Goal: Transaction & Acquisition: Download file/media

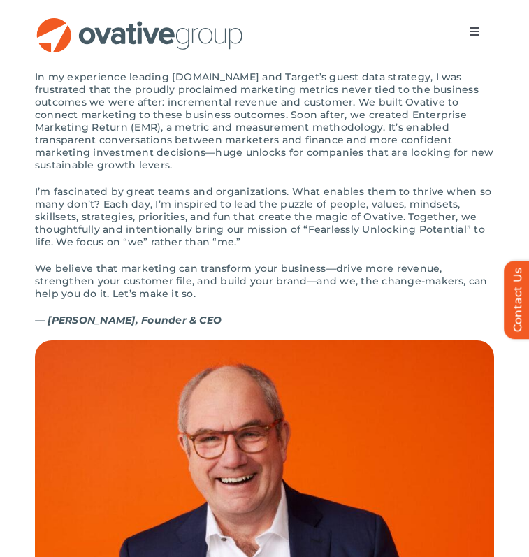
scroll to position [1451, 0]
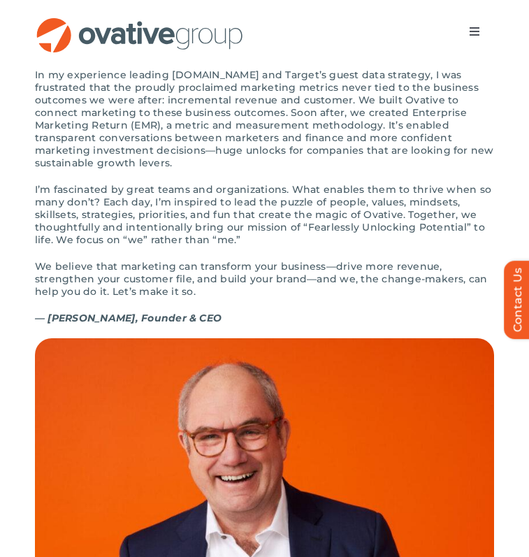
click at [293, 127] on p "In my experience leading Target.com and Target’s guest data strategy, I was fru…" at bounding box center [264, 118] width 459 height 101
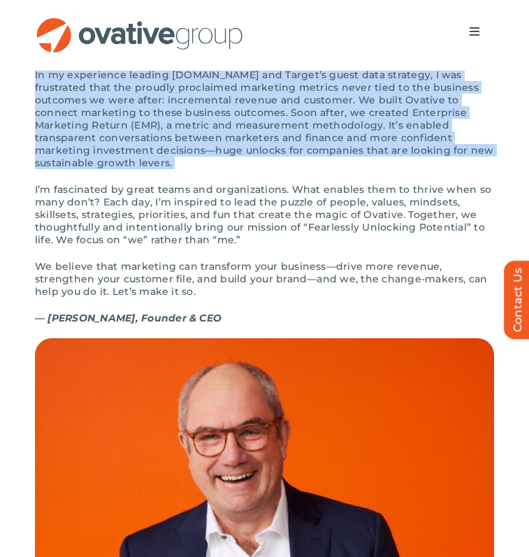
click at [293, 127] on p "In my experience leading Target.com and Target’s guest data strategy, I was fru…" at bounding box center [264, 118] width 459 height 101
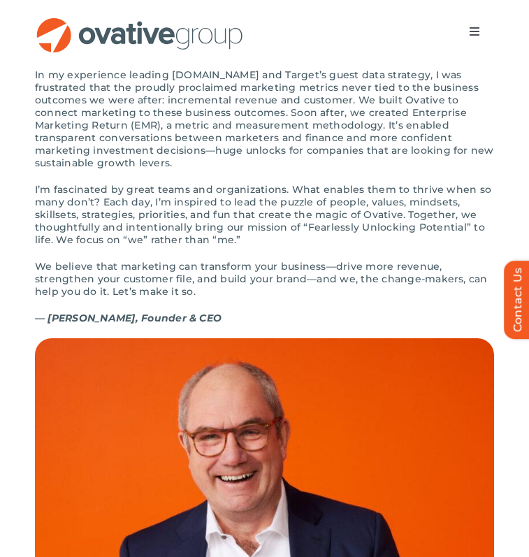
click at [294, 156] on p "In my experience leading Target.com and Target’s guest data strategy, I was fru…" at bounding box center [264, 118] width 459 height 101
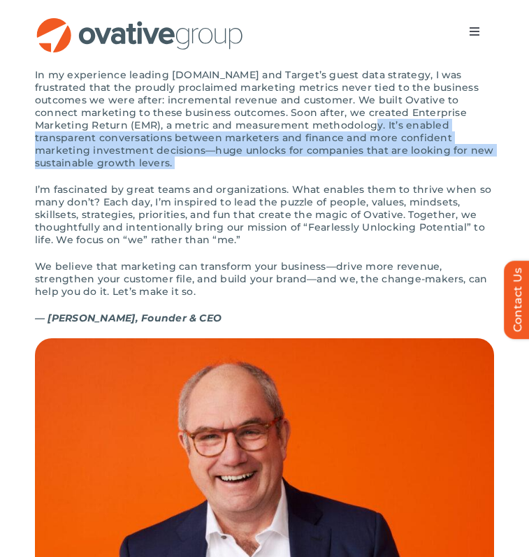
drag, startPoint x: 242, startPoint y: 155, endPoint x: 351, endPoint y: 194, distance: 116.5
click at [351, 194] on div "The first time I wrote down “Ovative” was on a bar napkin. I’d been inspired by…" at bounding box center [264, 177] width 459 height 321
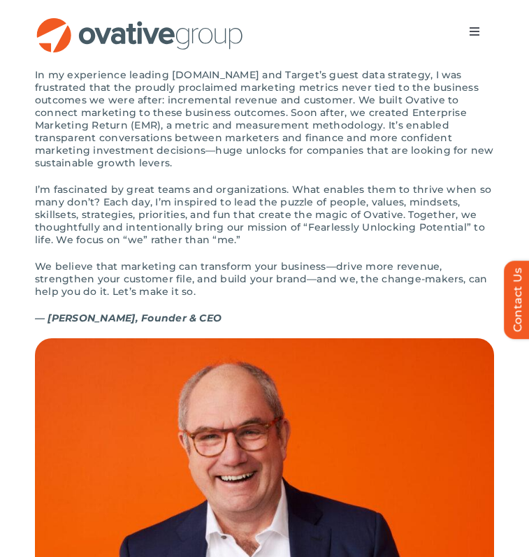
click at [286, 233] on p "I’m fascinated by great teams and organizations. What enables them to thrive wh…" at bounding box center [264, 214] width 459 height 63
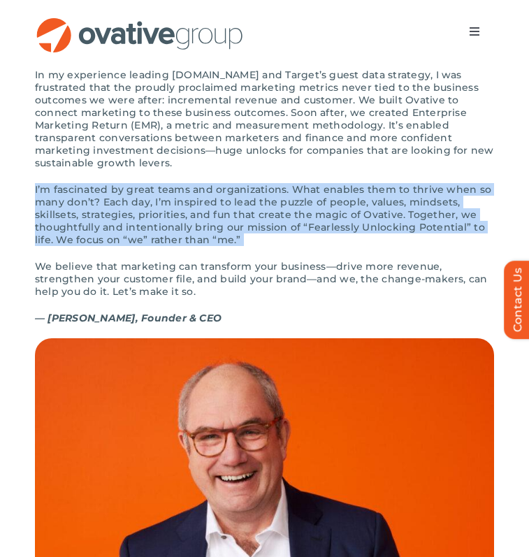
click at [286, 233] on p "I’m fascinated by great teams and organizations. What enables them to thrive wh…" at bounding box center [264, 214] width 459 height 63
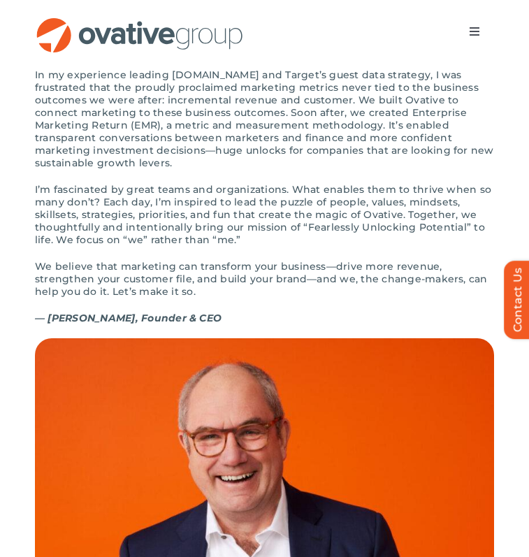
click at [278, 282] on p "We believe that marketing can transform your business—drive more revenue, stren…" at bounding box center [264, 279] width 459 height 38
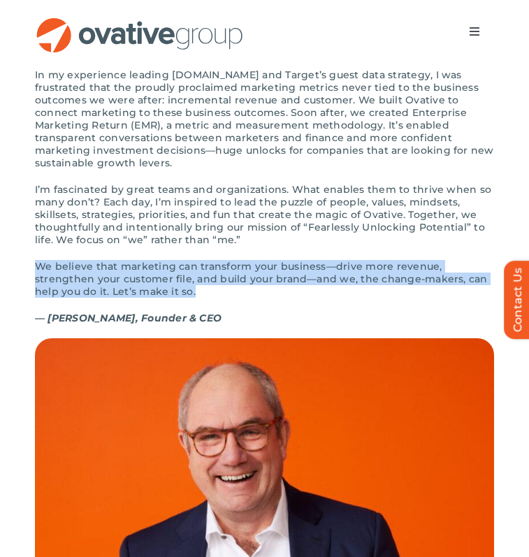
click at [278, 282] on p "We believe that marketing can transform your business—drive more revenue, stren…" at bounding box center [264, 279] width 459 height 38
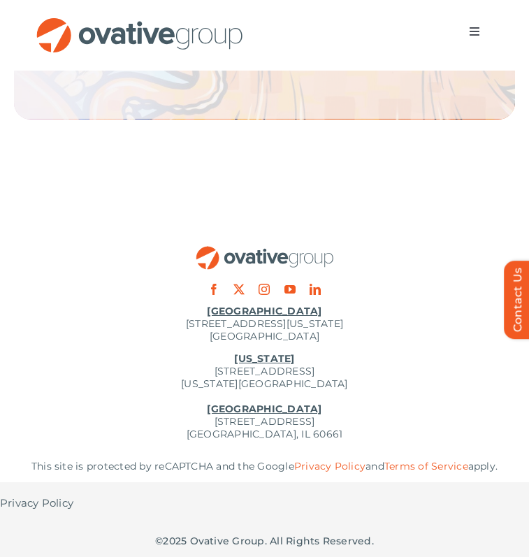
scroll to position [2625, 0]
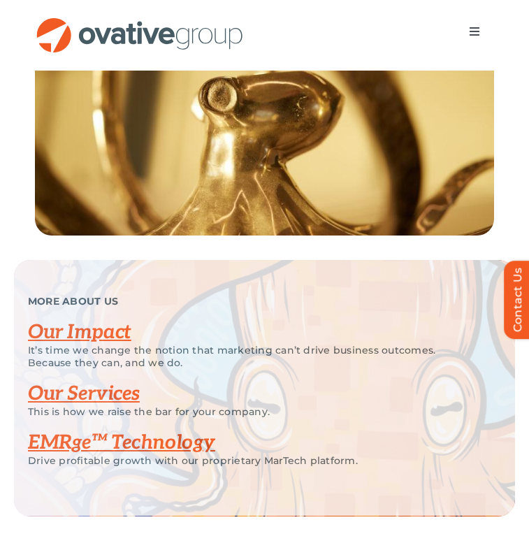
click at [67, 344] on link "Our Impact" at bounding box center [79, 332] width 103 height 23
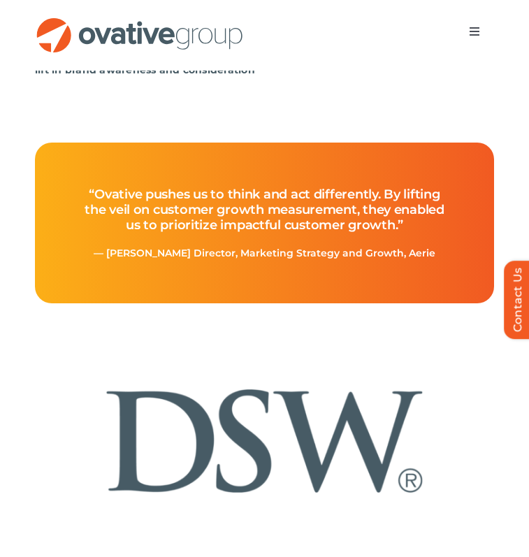
scroll to position [664, 0]
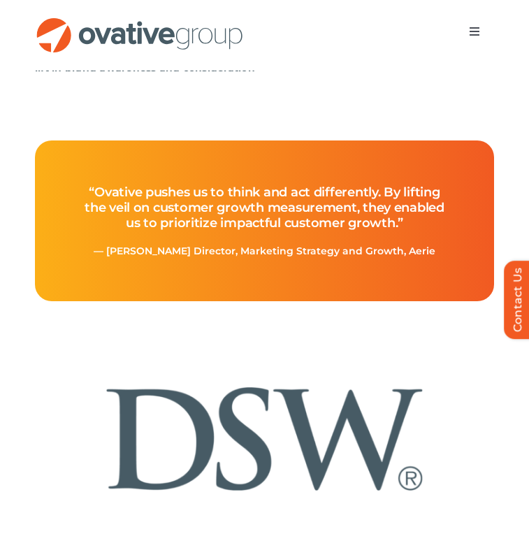
click at [415, 209] on h4 "“Ovative pushes us to think and act differently. By lifting the veil on custome…" at bounding box center [264, 207] width 393 height 74
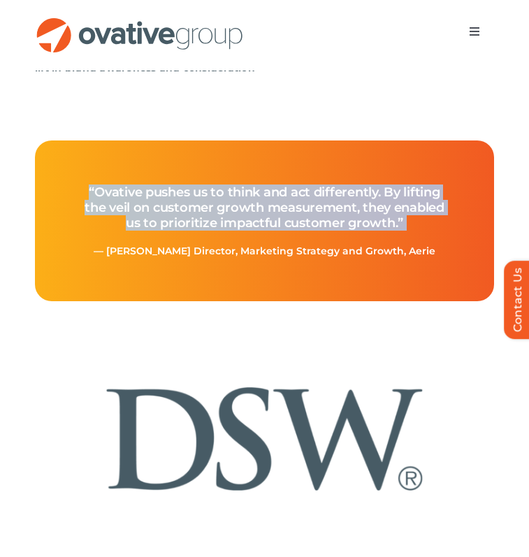
click at [415, 209] on h4 "“Ovative pushes us to think and act differently. By lifting the veil on custome…" at bounding box center [264, 207] width 393 height 74
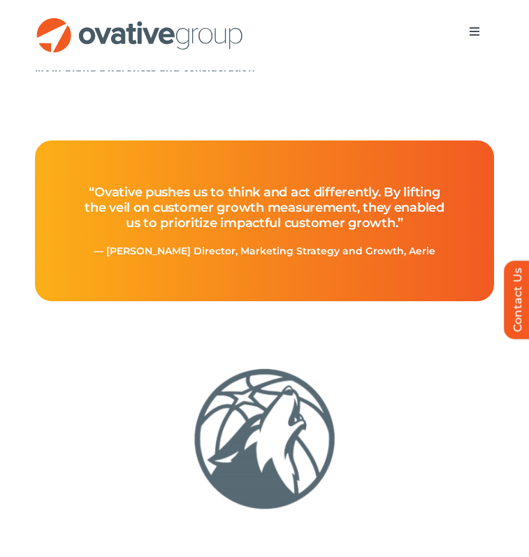
click at [418, 292] on div "“Ovative pushes us to think and act differently. By lifting the veil on custome…" at bounding box center [264, 220] width 459 height 161
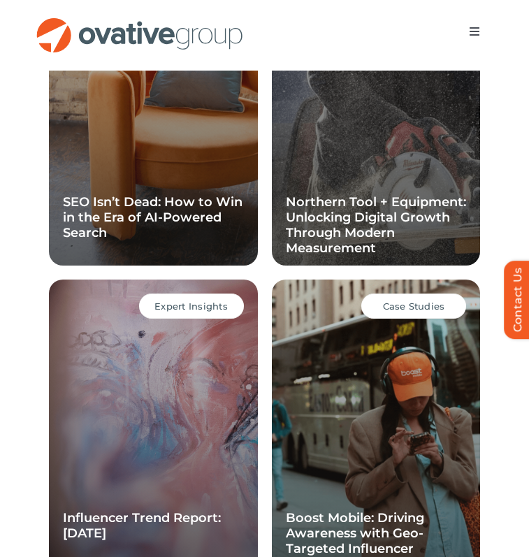
scroll to position [1779, 0]
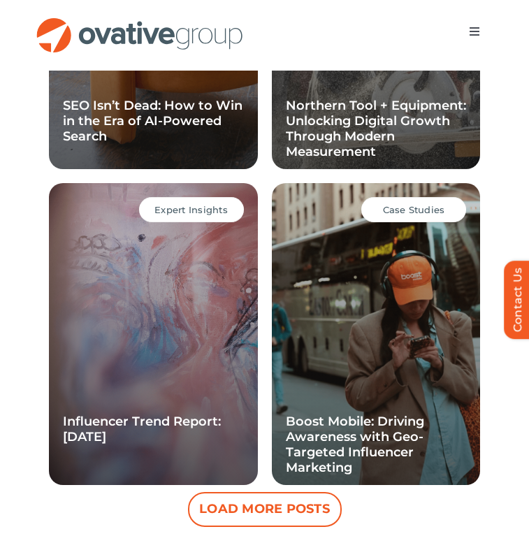
click at [189, 402] on div "Expert Insights Influencer Trend Report: [DATE]" at bounding box center [153, 334] width 209 height 302
click at [189, 421] on link "Influencer Trend Report: [DATE]" at bounding box center [142, 429] width 158 height 31
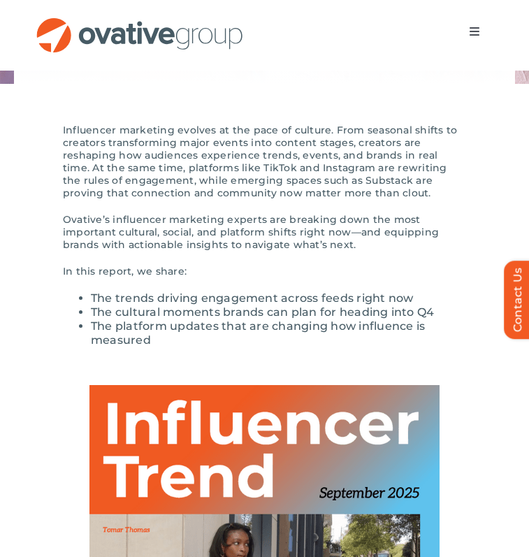
scroll to position [253, 0]
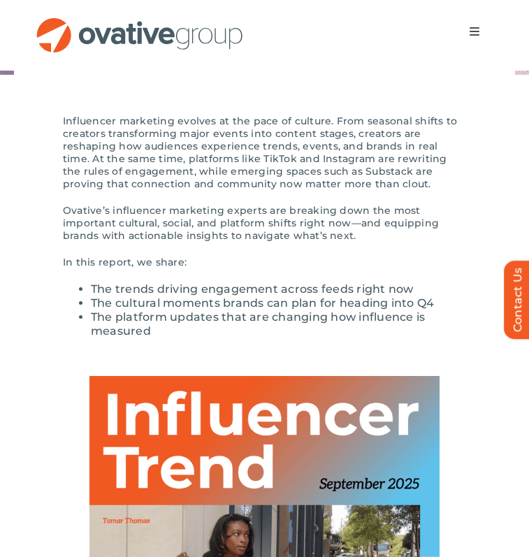
click at [427, 166] on p "Influencer marketing evolves at the pace of culture. From seasonal shifts to cr…" at bounding box center [264, 152] width 403 height 75
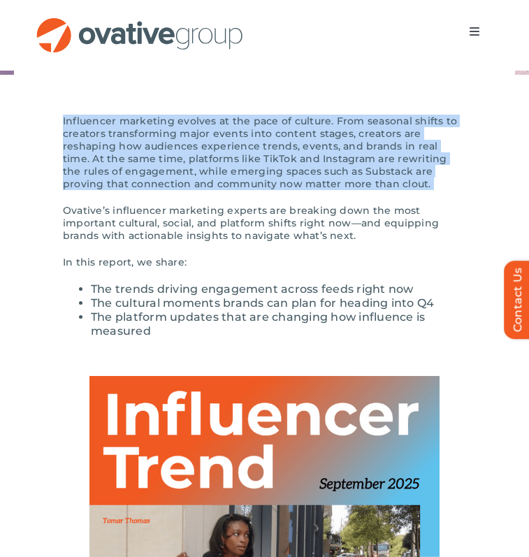
click at [427, 166] on p "Influencer marketing evolves at the pace of culture. From seasonal shifts to cr…" at bounding box center [264, 152] width 403 height 75
click at [439, 196] on div "Influencer marketing evolves at the pace of culture. From seasonal shifts to cr…" at bounding box center [264, 192] width 403 height 154
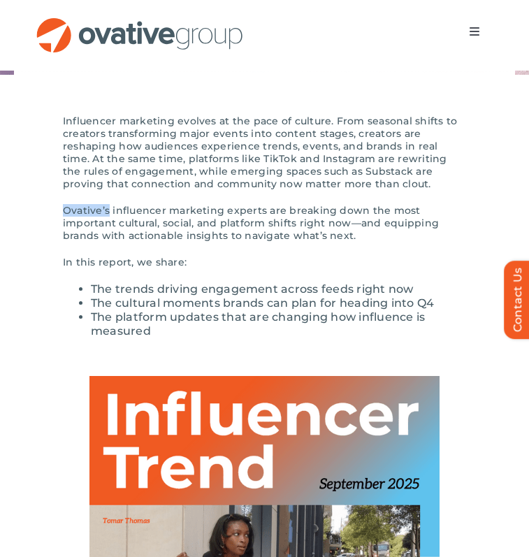
click at [439, 196] on div "Influencer marketing evolves at the pace of culture. From seasonal shifts to cr…" at bounding box center [264, 192] width 403 height 154
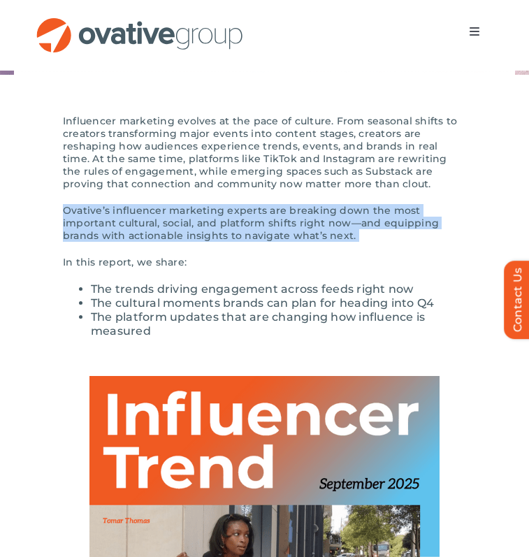
click at [439, 196] on div "Influencer marketing evolves at the pace of culture. From seasonal shifts to cr…" at bounding box center [264, 192] width 403 height 154
click at [442, 211] on p "Ovative’s influencer marketing experts are breaking down the most important cul…" at bounding box center [264, 223] width 403 height 38
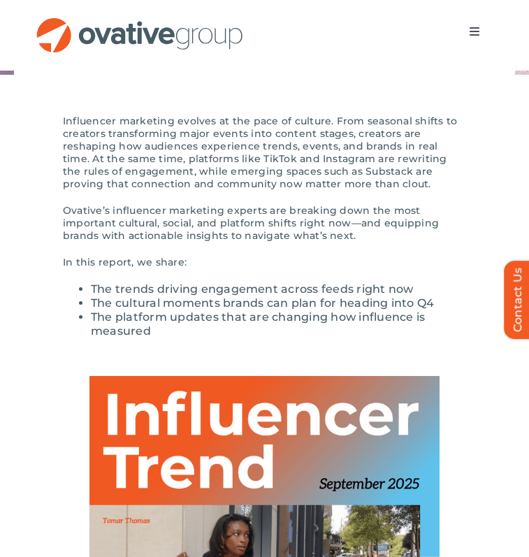
click at [442, 246] on div "Influencer marketing evolves at the pace of culture. From seasonal shifts to cr…" at bounding box center [264, 192] width 403 height 154
click at [444, 256] on p "In this report, we share:" at bounding box center [264, 262] width 403 height 13
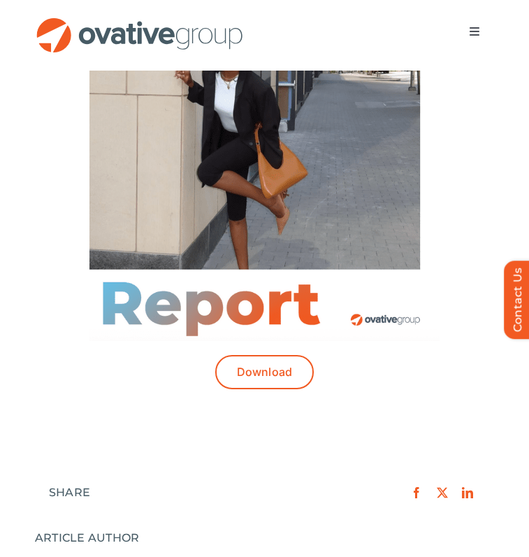
scroll to position [729, 0]
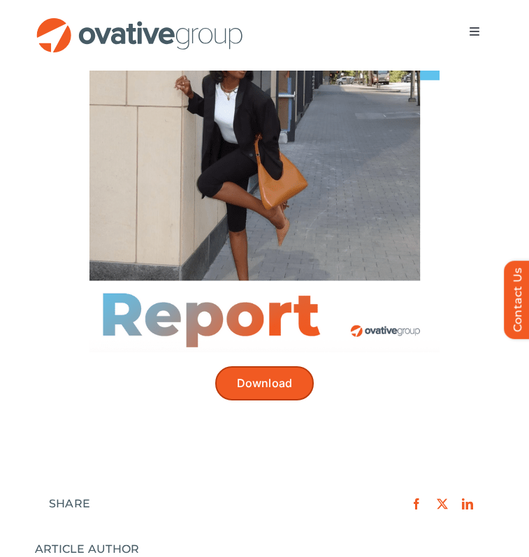
click at [286, 377] on span "Download" at bounding box center [265, 383] width 56 height 13
